Goal: Navigation & Orientation: Find specific page/section

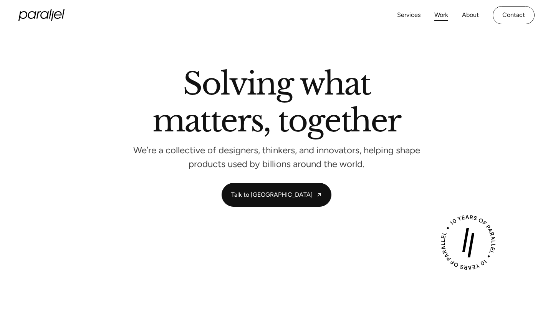
click at [442, 17] on link "Work" at bounding box center [442, 15] width 14 height 11
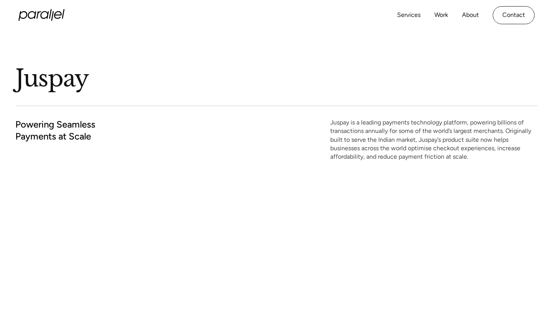
scroll to position [38, 0]
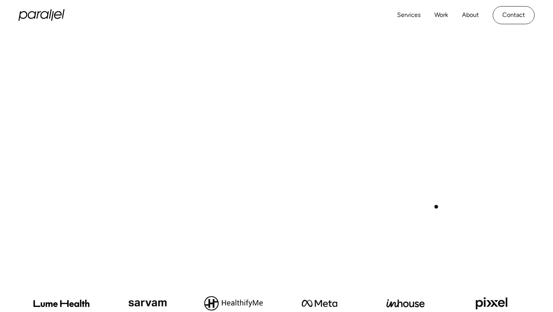
scroll to position [330, 0]
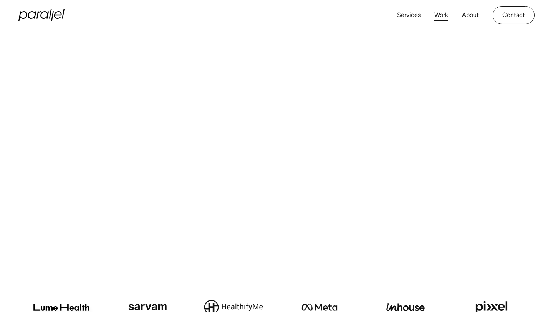
click at [437, 15] on link "Work" at bounding box center [442, 15] width 14 height 11
